Goal: Task Accomplishment & Management: Manage account settings

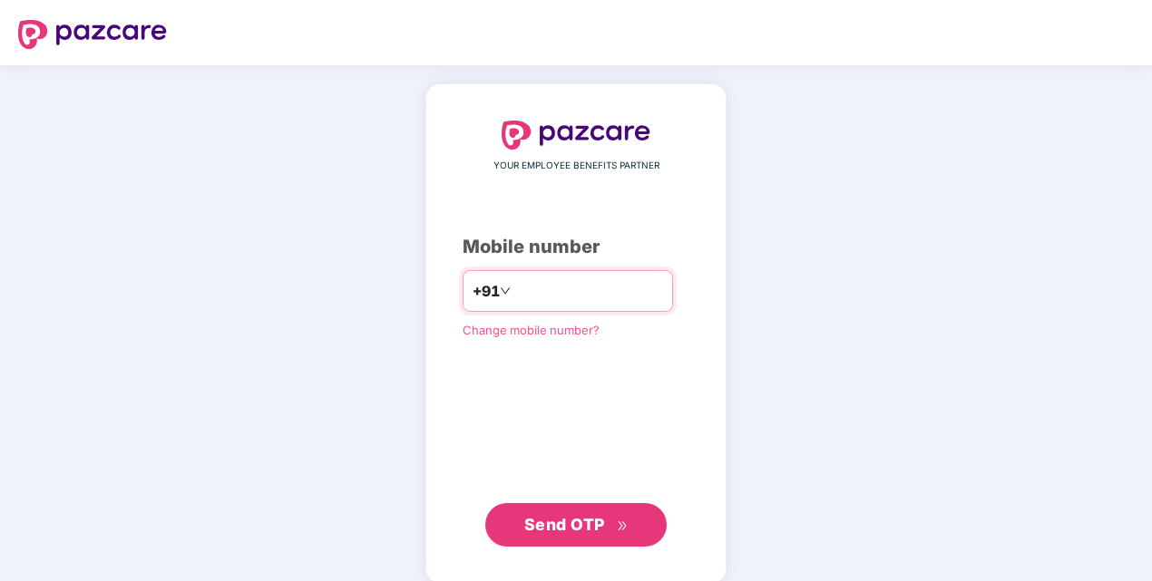
click at [513, 275] on div "+91" at bounding box center [568, 291] width 210 height 42
click at [514, 290] on input "number" at bounding box center [588, 291] width 149 height 29
click at [546, 531] on span "Send OTP" at bounding box center [564, 524] width 81 height 19
click at [514, 288] on input "**********" at bounding box center [588, 291] width 149 height 29
type input "**********"
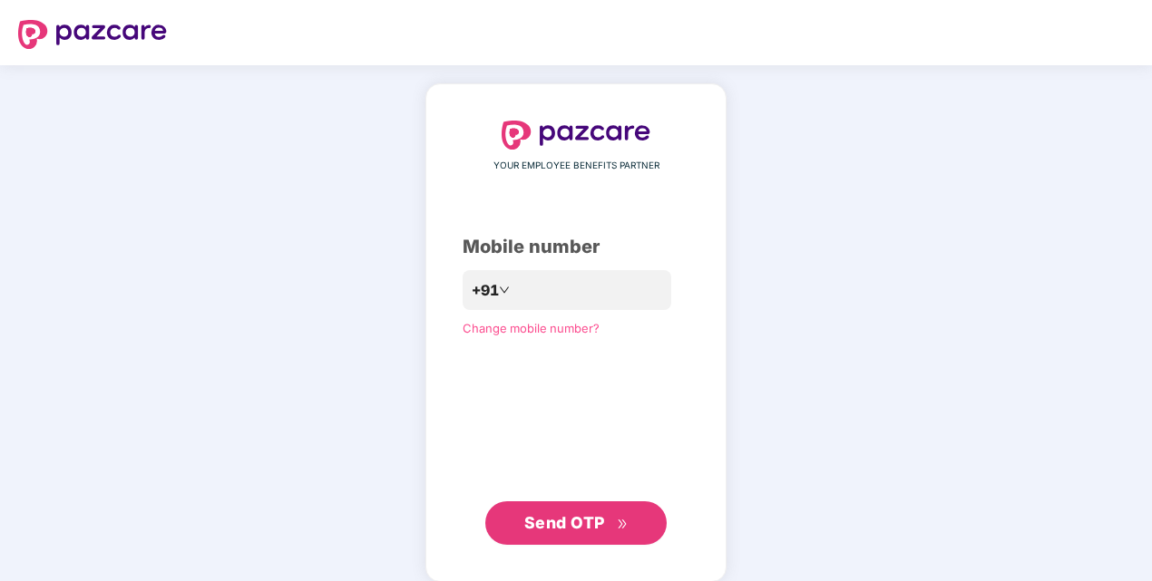
click at [575, 522] on span "Send OTP" at bounding box center [564, 522] width 81 height 19
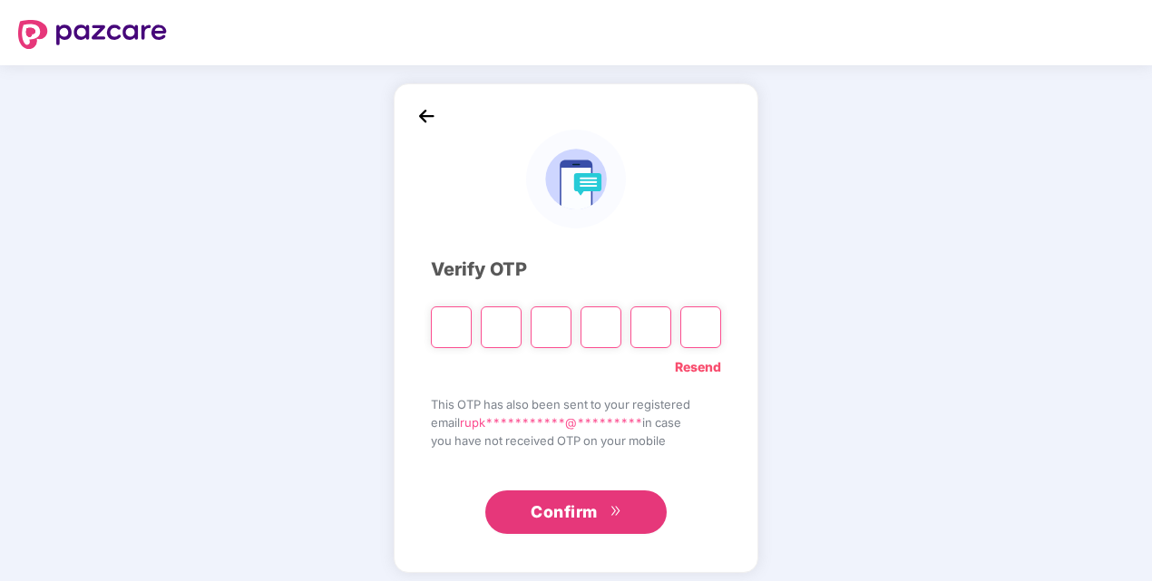
type input "*"
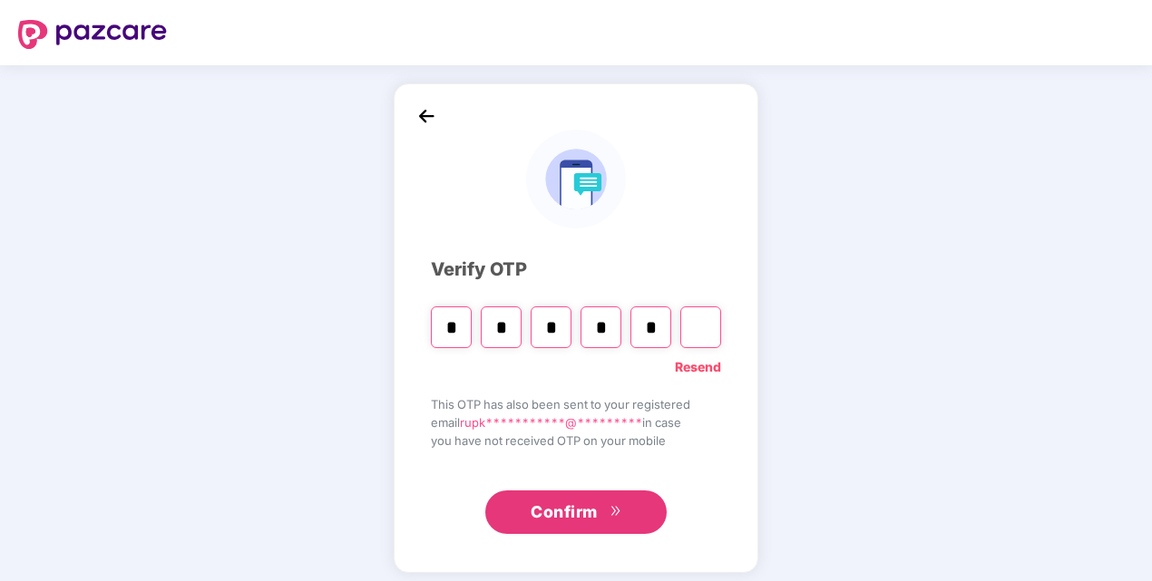
type input "*"
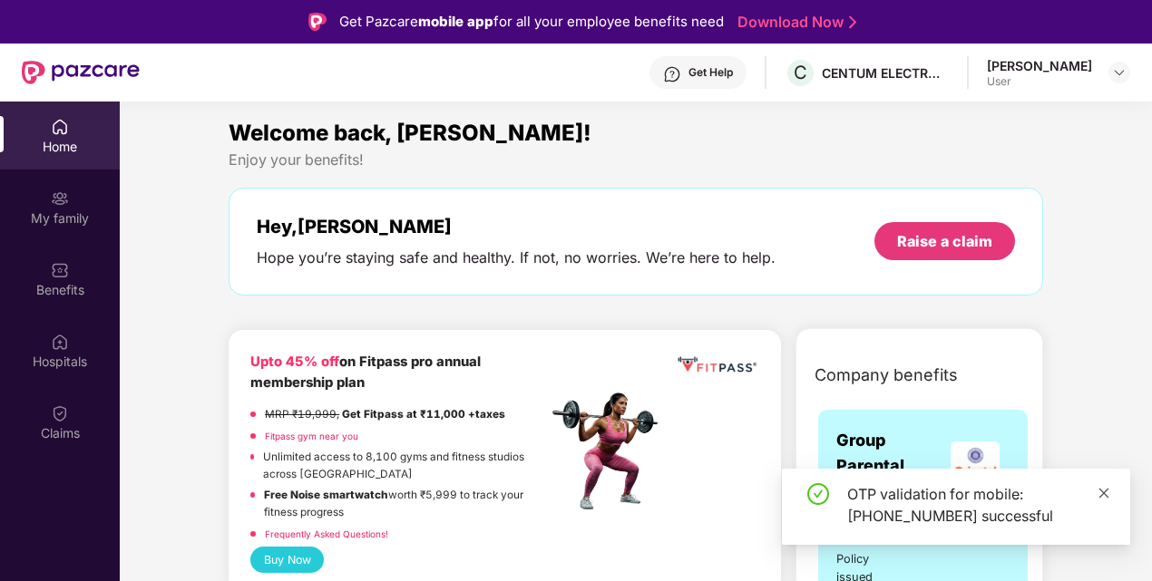
click at [1101, 490] on icon "close" at bounding box center [1103, 493] width 13 height 13
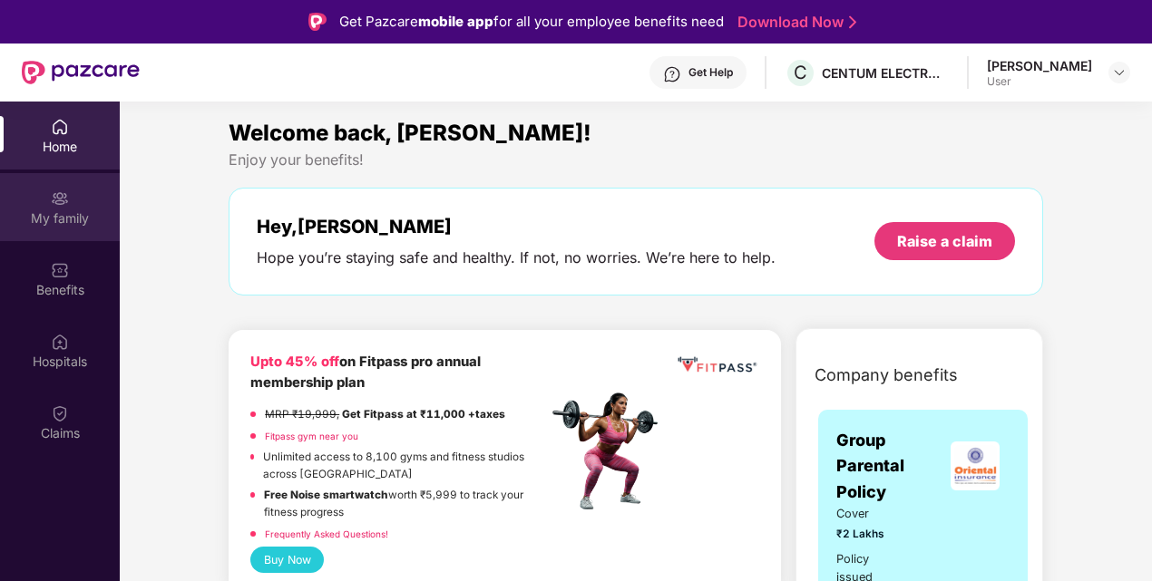
click at [69, 214] on div "My family" at bounding box center [60, 219] width 120 height 18
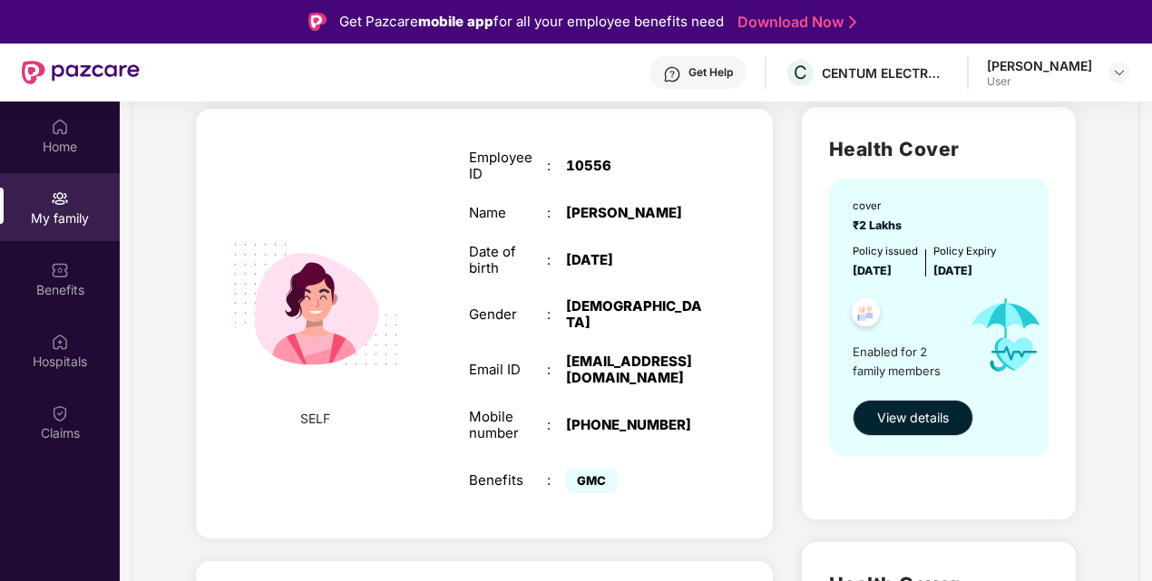
scroll to position [114, 0]
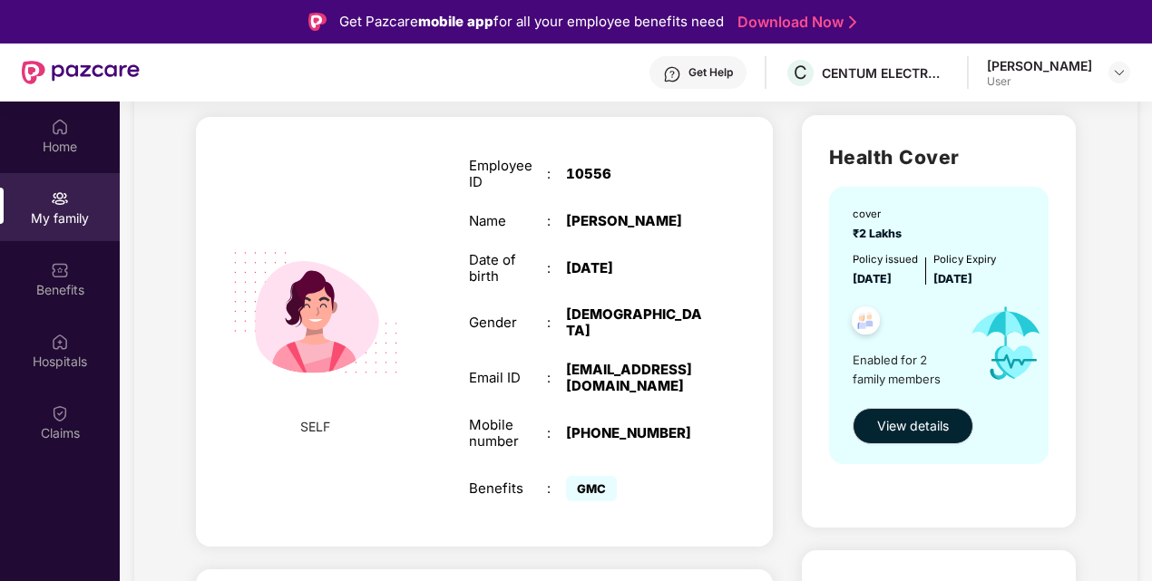
click at [570, 307] on div "[DEMOGRAPHIC_DATA]" at bounding box center [634, 323] width 136 height 33
click at [615, 307] on div "[DEMOGRAPHIC_DATA]" at bounding box center [634, 323] width 136 height 33
click at [617, 307] on div "[DEMOGRAPHIC_DATA]" at bounding box center [634, 323] width 136 height 33
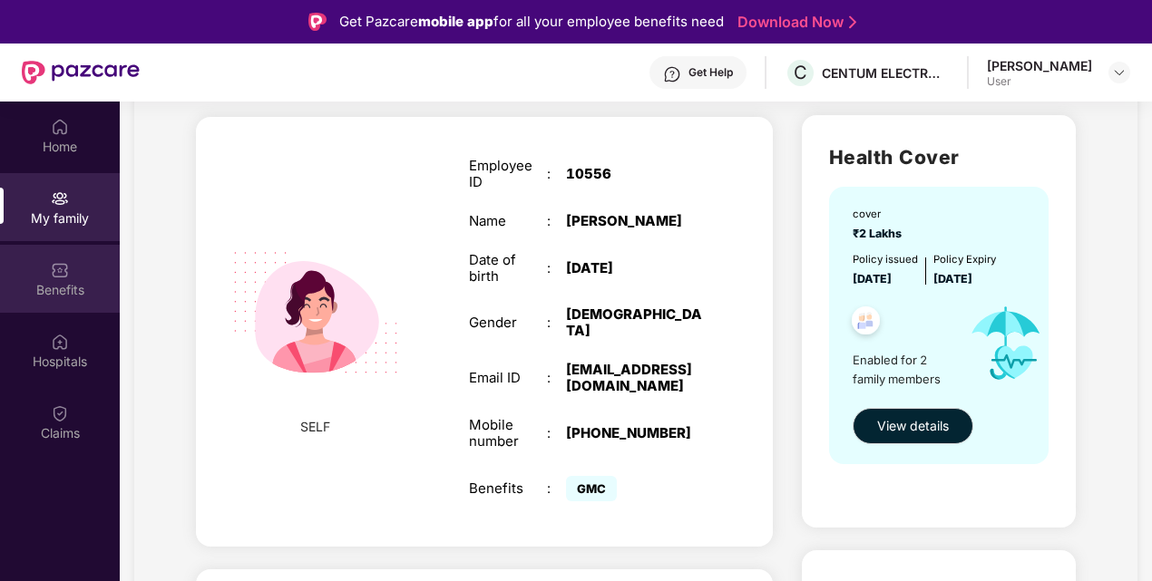
click at [67, 259] on div at bounding box center [60, 268] width 18 height 18
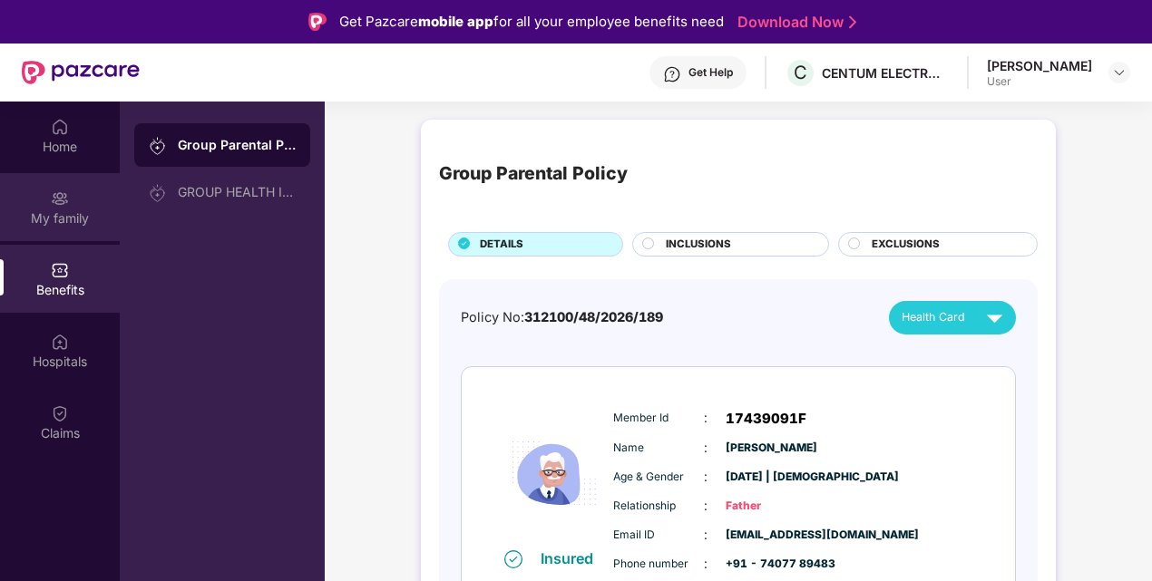
click at [53, 218] on div "My family" at bounding box center [60, 219] width 120 height 18
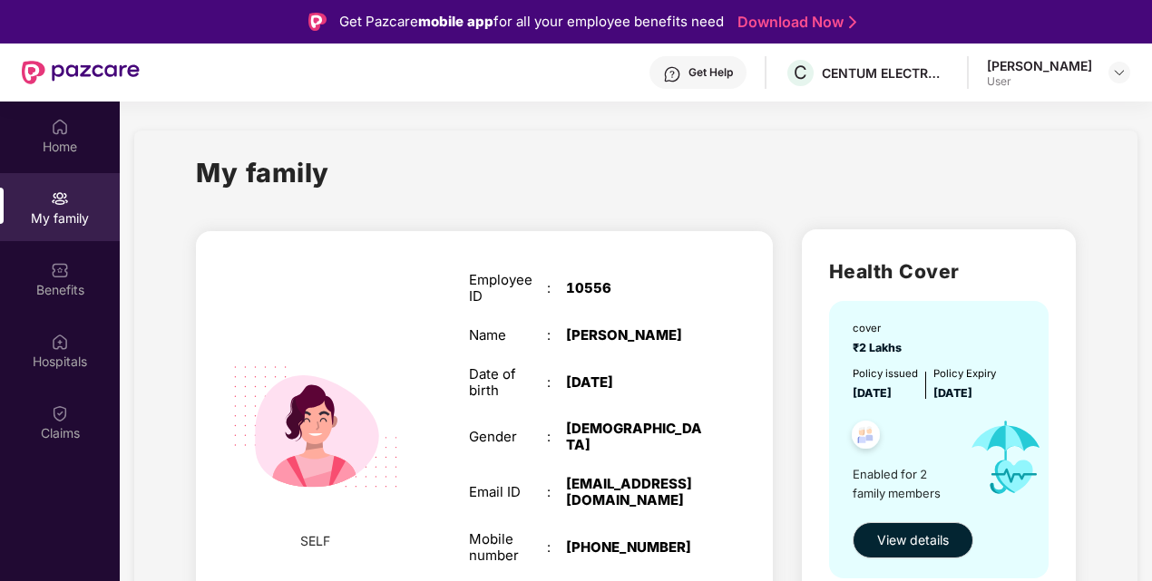
click at [624, 421] on div "[DEMOGRAPHIC_DATA]" at bounding box center [634, 437] width 136 height 33
click at [1114, 71] on img at bounding box center [1119, 72] width 15 height 15
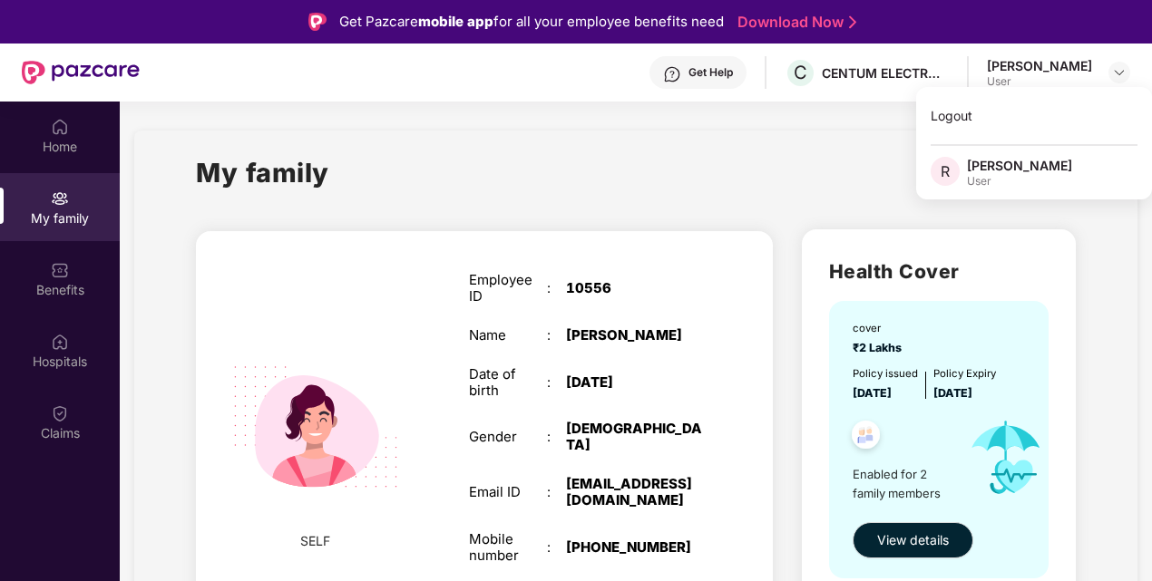
click at [820, 167] on div "My family" at bounding box center [636, 183] width 880 height 63
